Goal: Entertainment & Leisure: Consume media (video, audio)

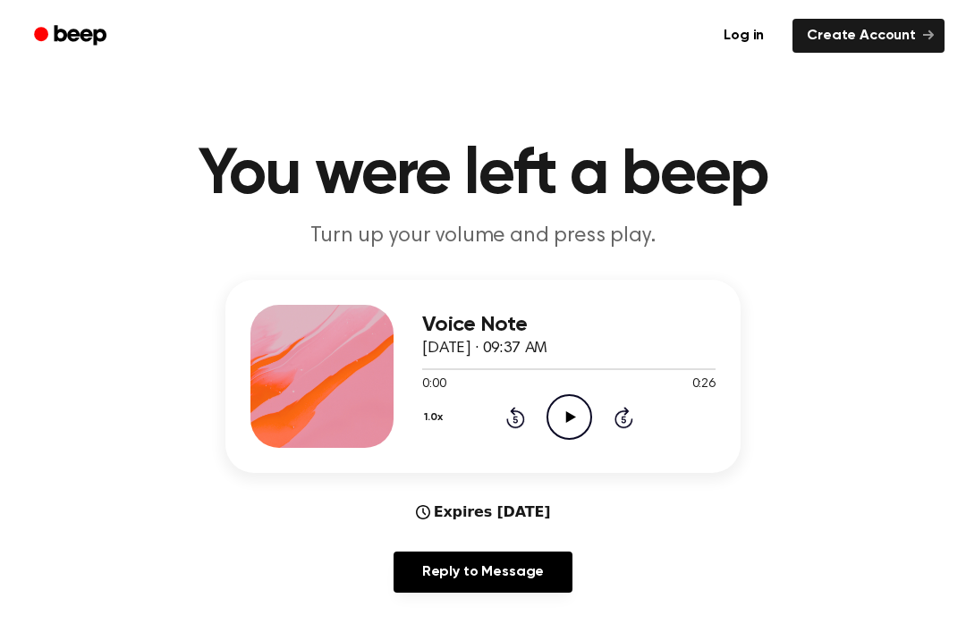
click at [566, 415] on icon at bounding box center [570, 417] width 10 height 12
click at [581, 437] on icon "Play Audio" at bounding box center [569, 417] width 46 height 46
click at [564, 428] on icon "Pause Audio" at bounding box center [569, 417] width 46 height 46
click at [575, 392] on div "0:00 0:26" at bounding box center [568, 385] width 293 height 19
click at [563, 418] on icon "Play Audio" at bounding box center [569, 417] width 46 height 46
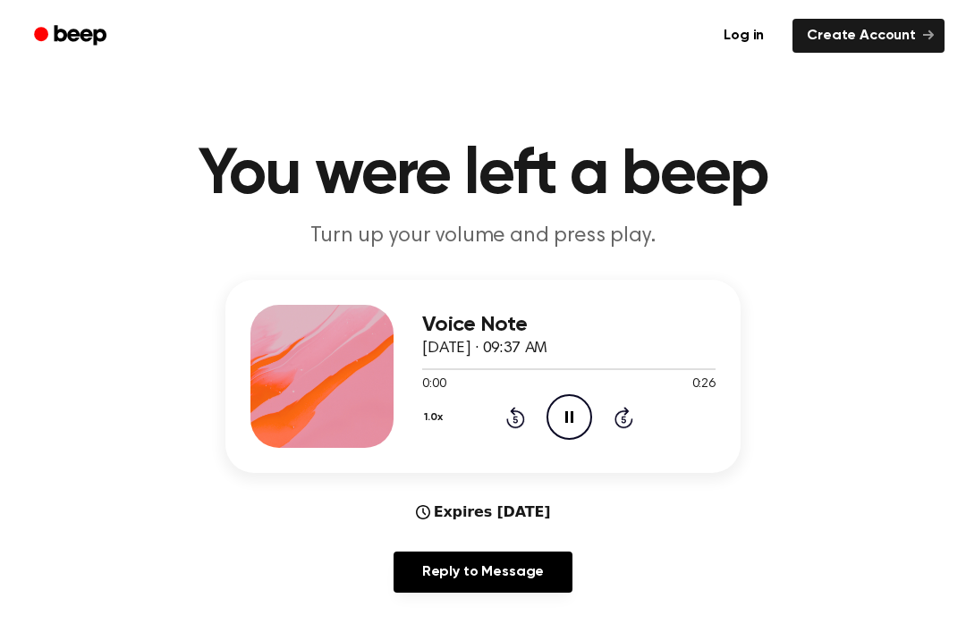
click at [555, 432] on icon "Pause Audio" at bounding box center [569, 417] width 46 height 46
click at [590, 422] on circle at bounding box center [569, 417] width 44 height 44
click at [575, 396] on circle at bounding box center [569, 417] width 44 height 44
click at [577, 420] on icon "Play Audio" at bounding box center [569, 417] width 46 height 46
click at [567, 413] on icon at bounding box center [569, 417] width 8 height 12
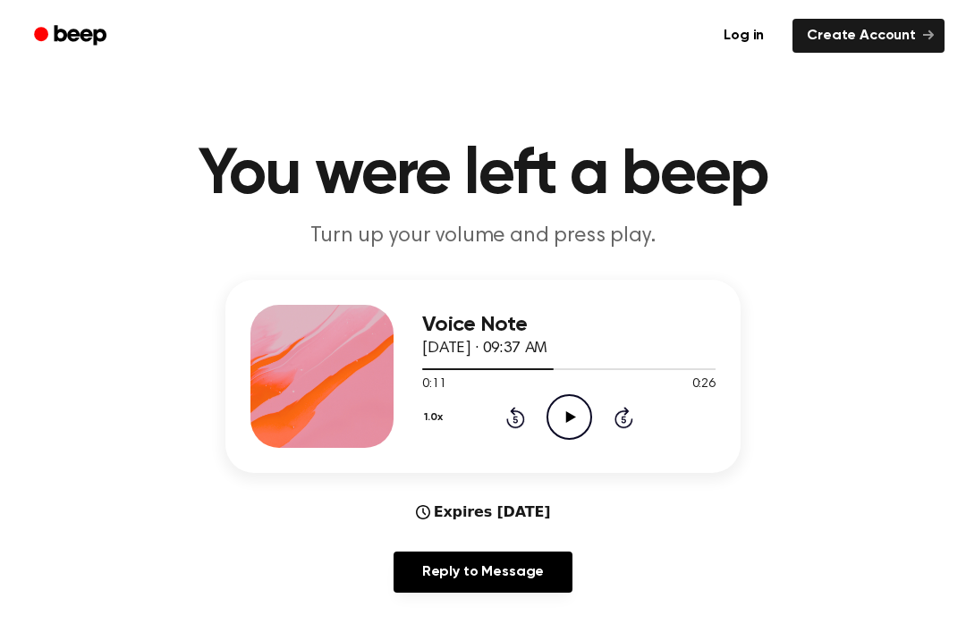
click at [569, 433] on icon "Play Audio" at bounding box center [569, 417] width 46 height 46
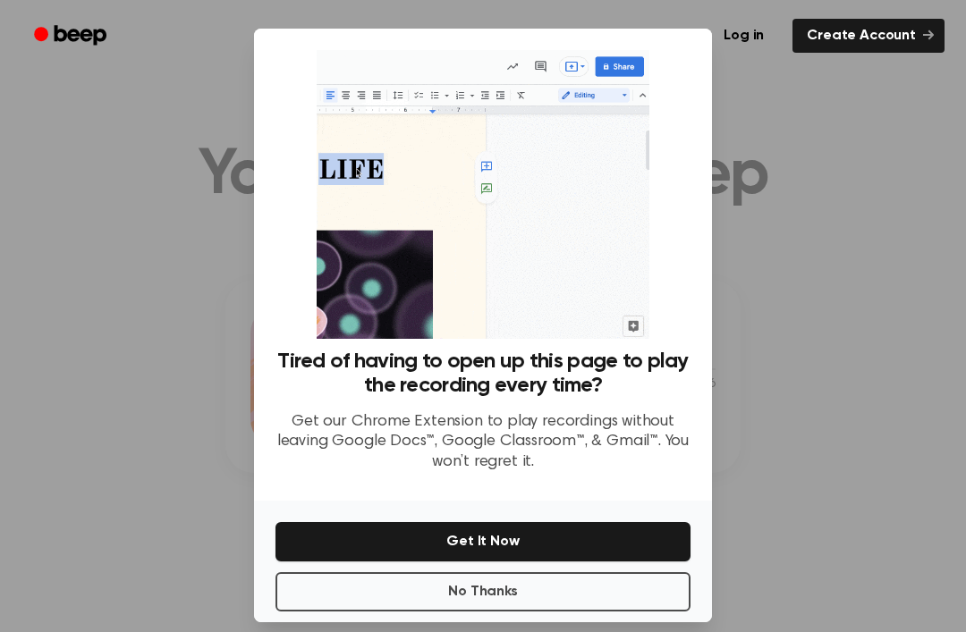
click at [773, 162] on div at bounding box center [483, 316] width 966 height 632
click at [275, 185] on div "Tired of having to open up this page to play the recording every time? Get our …" at bounding box center [482, 268] width 415 height 436
click at [476, 169] on img at bounding box center [483, 194] width 332 height 289
click at [535, 232] on img at bounding box center [483, 194] width 332 height 289
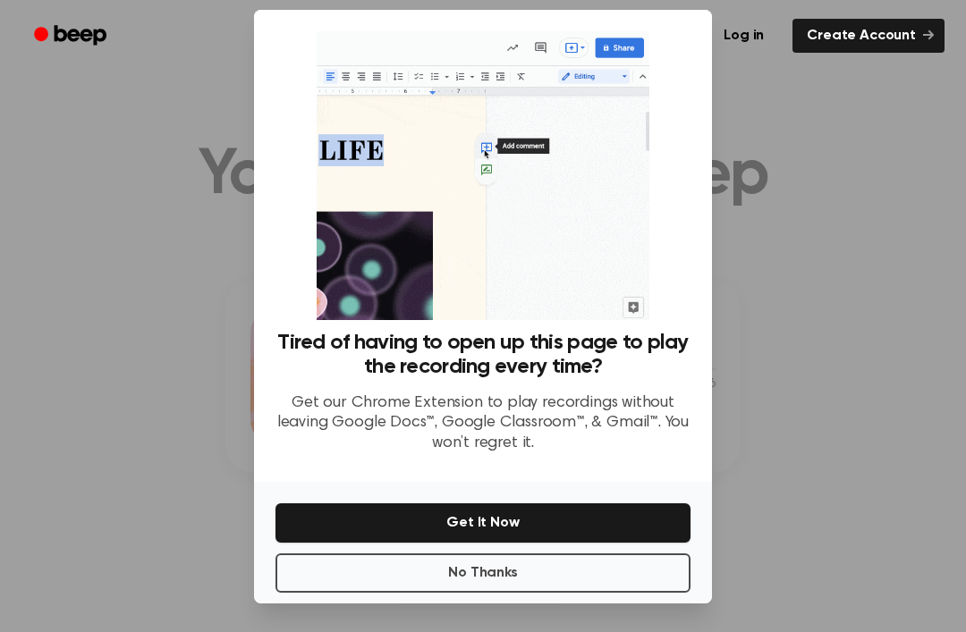
scroll to position [57, 0]
click at [568, 554] on button "No Thanks" at bounding box center [482, 573] width 415 height 39
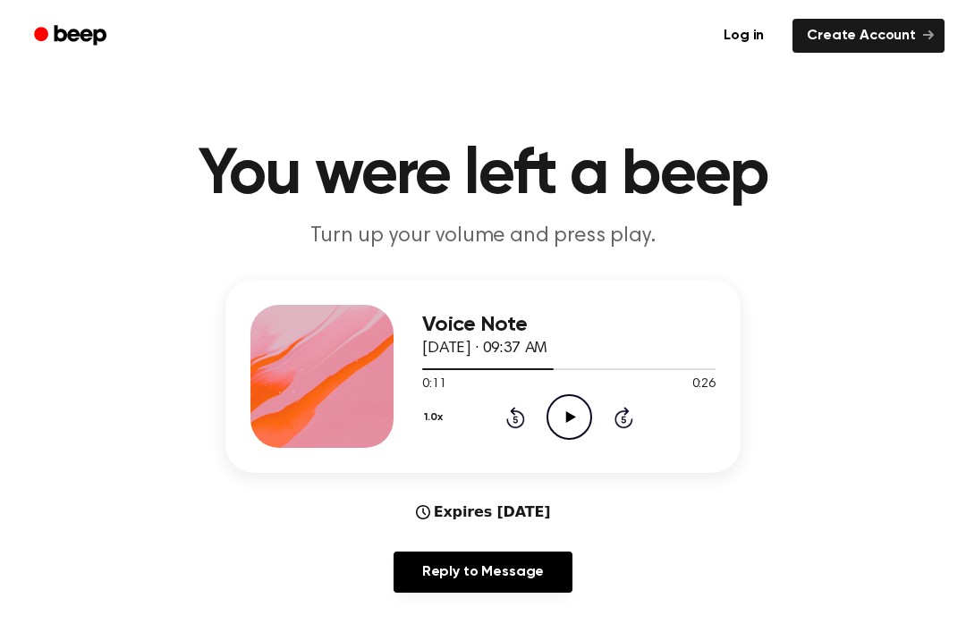
click at [590, 420] on circle at bounding box center [569, 417] width 44 height 44
click at [572, 426] on icon "Pause Audio" at bounding box center [569, 417] width 46 height 46
click at [574, 428] on icon "Play Audio" at bounding box center [569, 417] width 46 height 46
click at [552, 425] on icon "Play Audio" at bounding box center [569, 417] width 46 height 46
click at [569, 419] on icon "Pause Audio" at bounding box center [569, 417] width 46 height 46
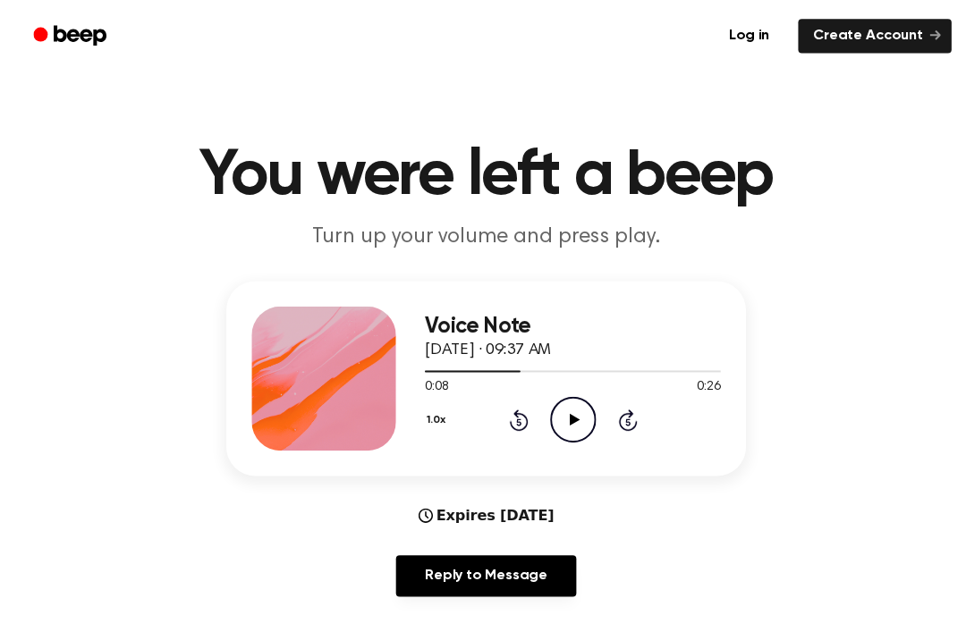
scroll to position [0, 0]
